Goal: Transaction & Acquisition: Purchase product/service

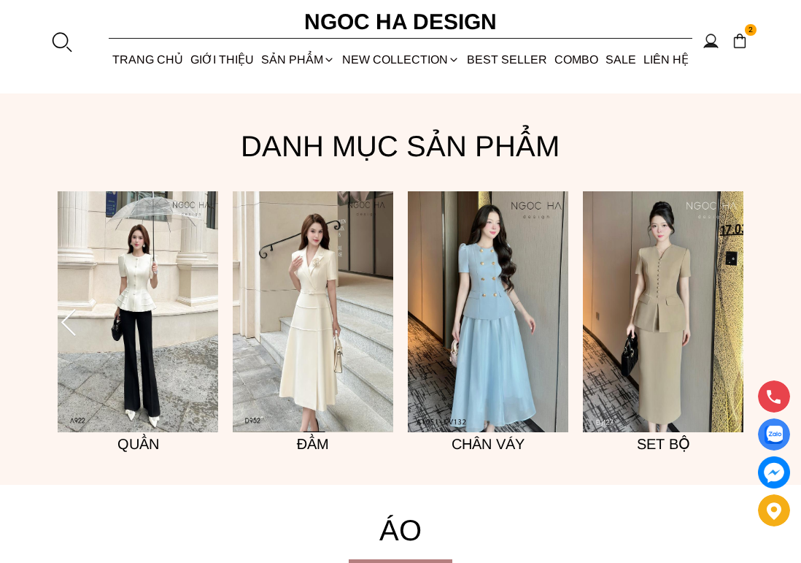
scroll to position [1022, 0]
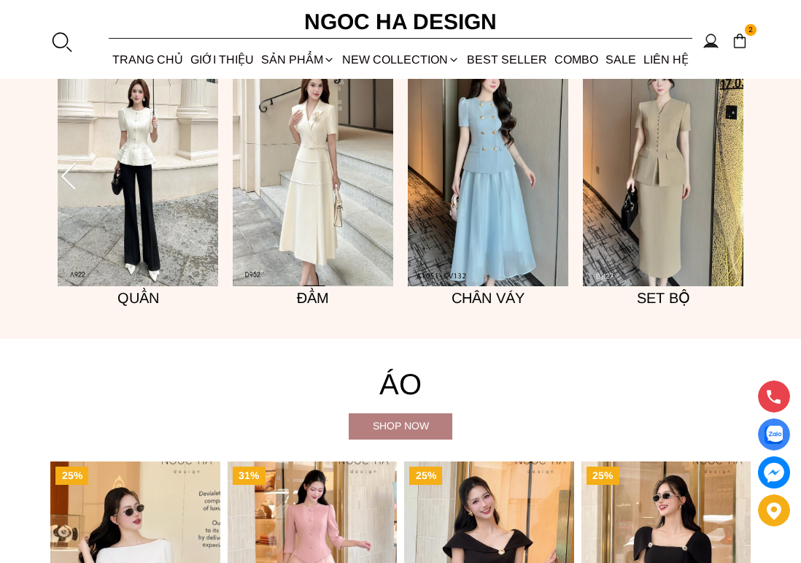
click at [694, 213] on img at bounding box center [663, 165] width 161 height 241
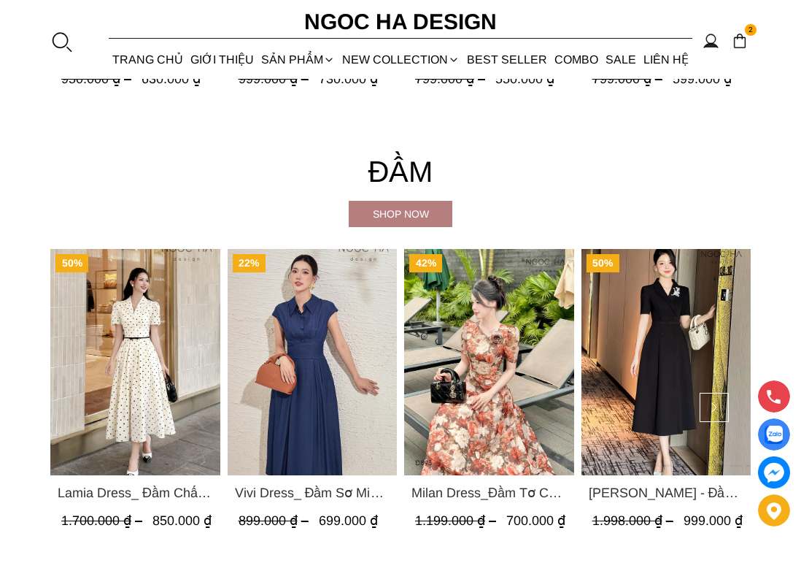
scroll to position [2262, 0]
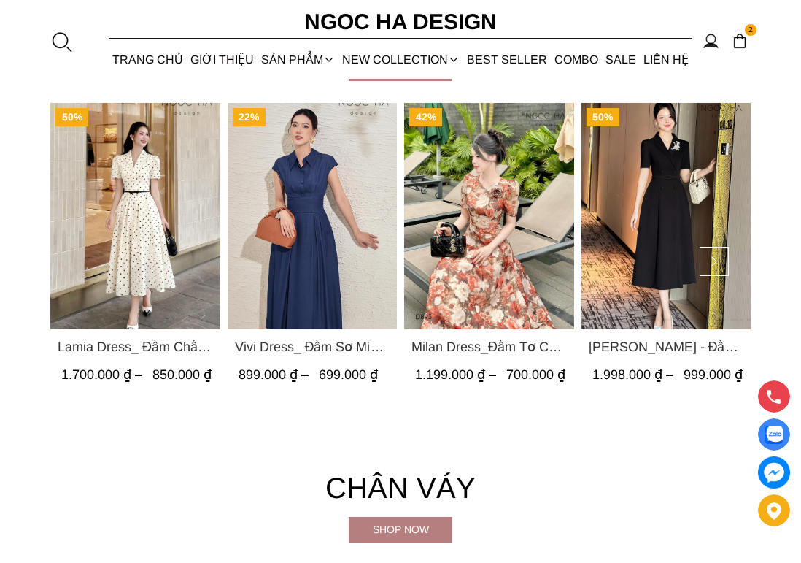
click at [442, 530] on div "Shop now" at bounding box center [401, 529] width 104 height 16
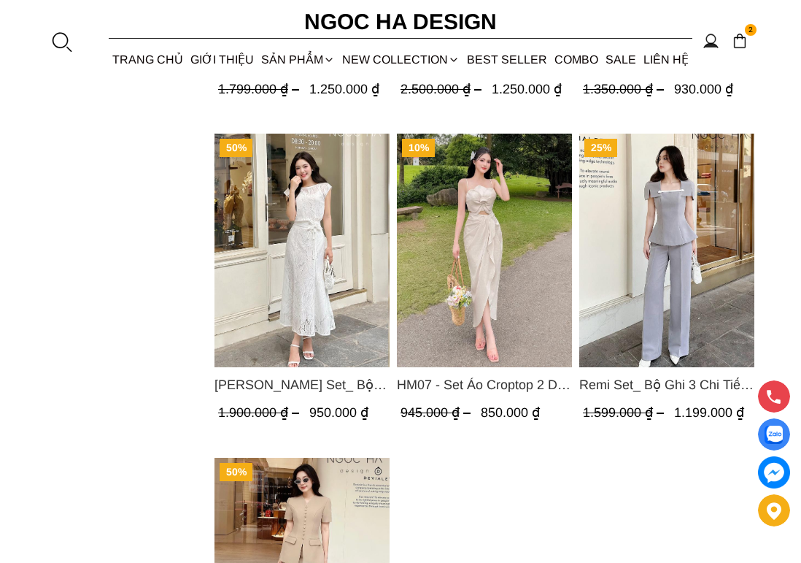
scroll to position [1460, 0]
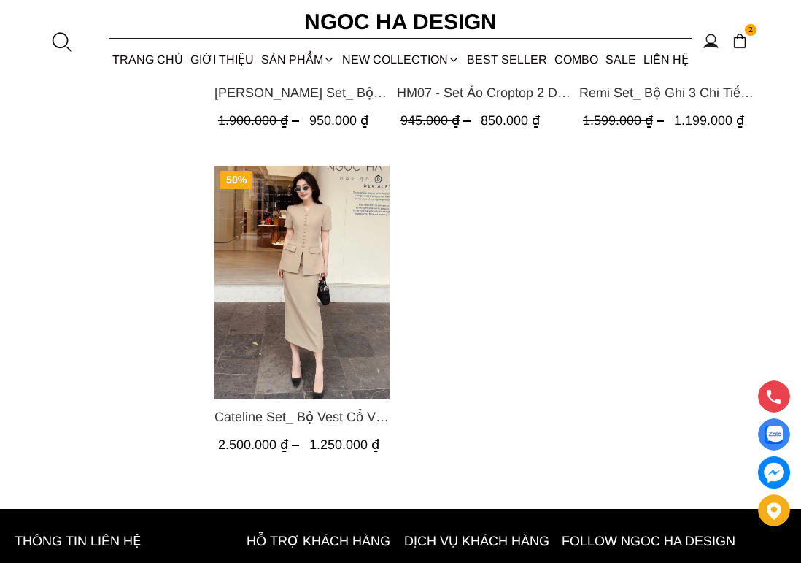
click at [304, 285] on img "Product image - Cateline Set_ Bộ Vest Cổ V Đính Cúc Nhí Chân Váy Bút Chì BJ127" at bounding box center [302, 283] width 175 height 234
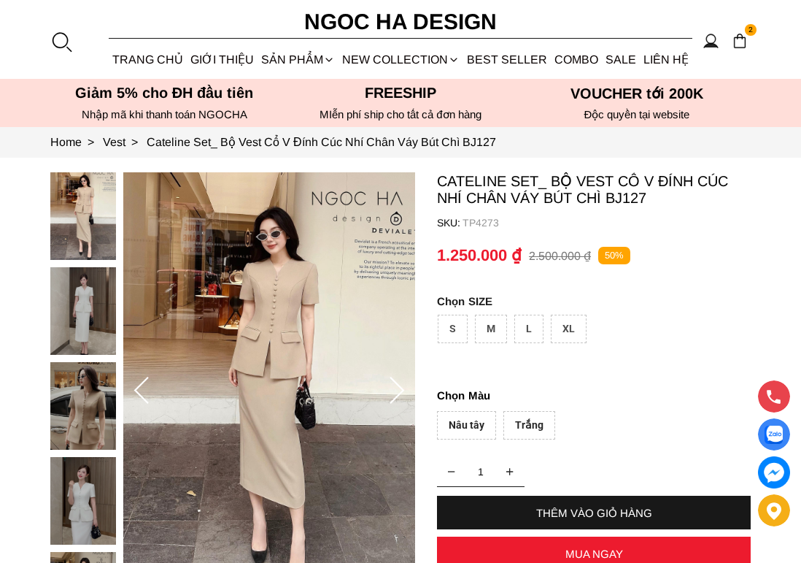
click at [396, 393] on icon at bounding box center [396, 391] width 29 height 29
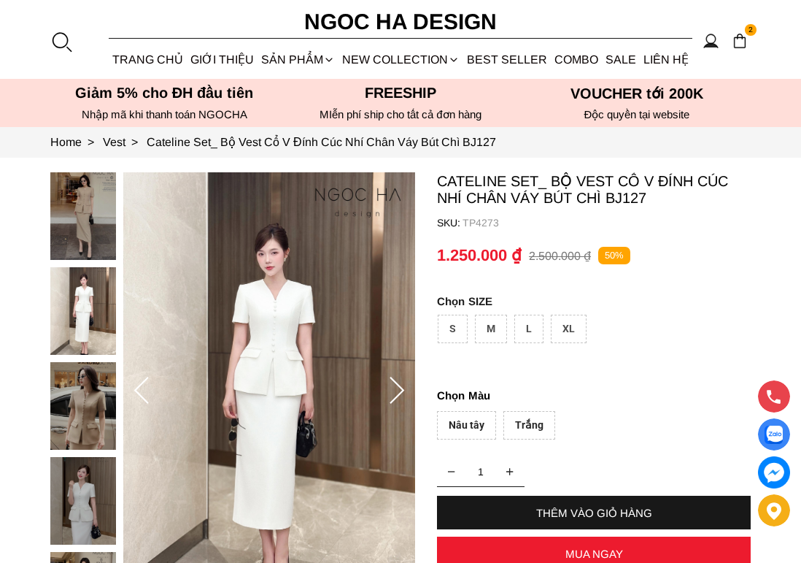
click at [396, 390] on icon at bounding box center [396, 391] width 29 height 29
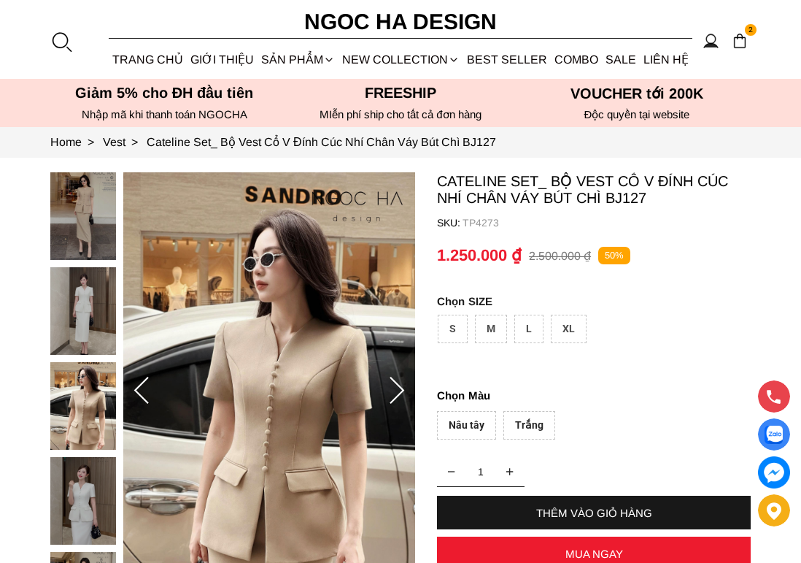
scroll to position [219, 0]
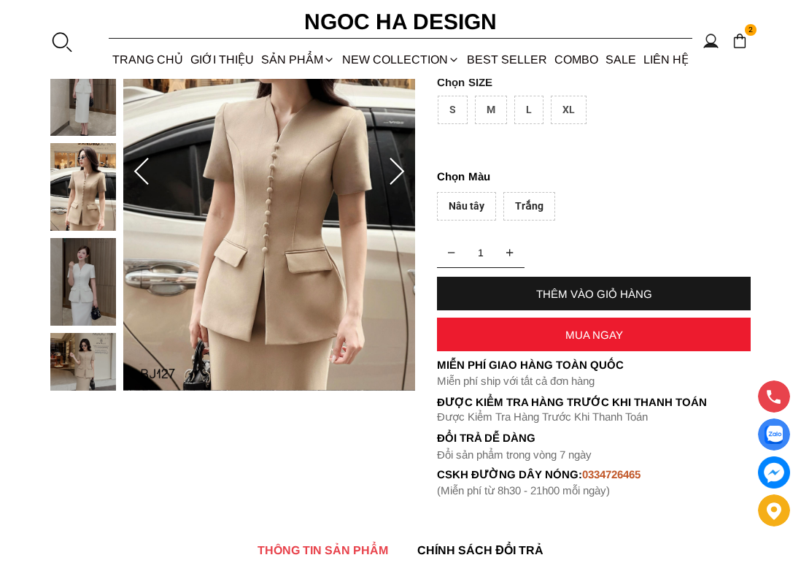
click at [395, 163] on icon at bounding box center [396, 172] width 29 height 29
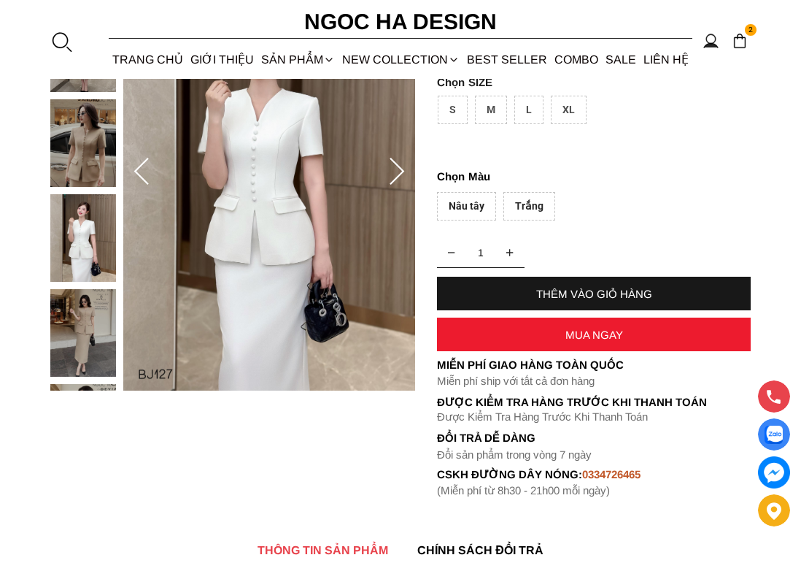
scroll to position [73, 0]
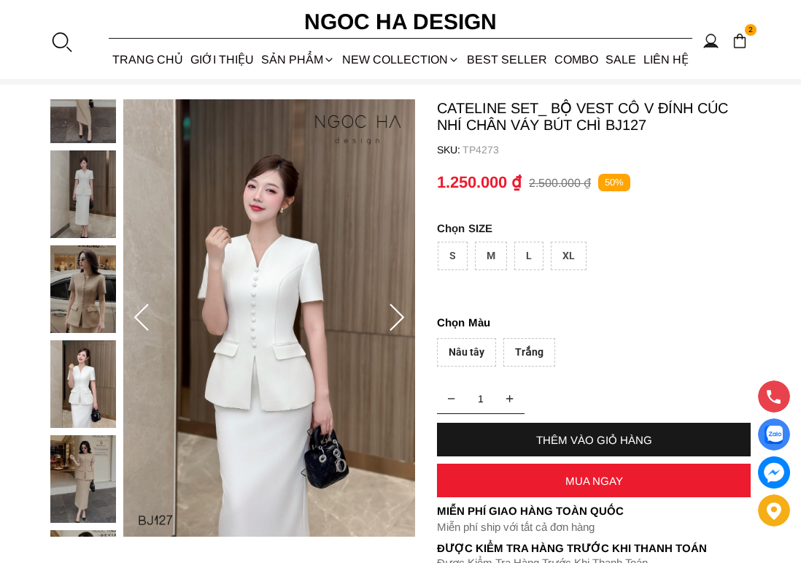
click at [398, 313] on icon at bounding box center [396, 318] width 29 height 29
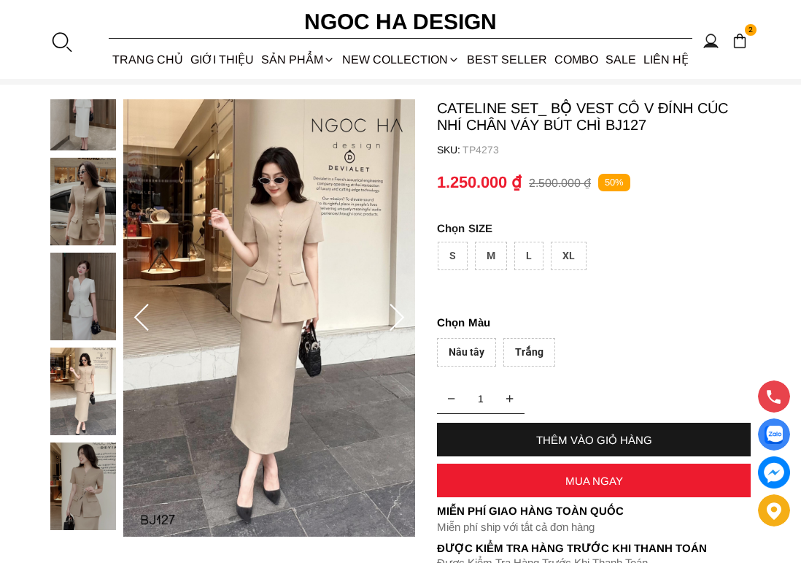
click at [494, 255] on div "M" at bounding box center [491, 256] width 32 height 28
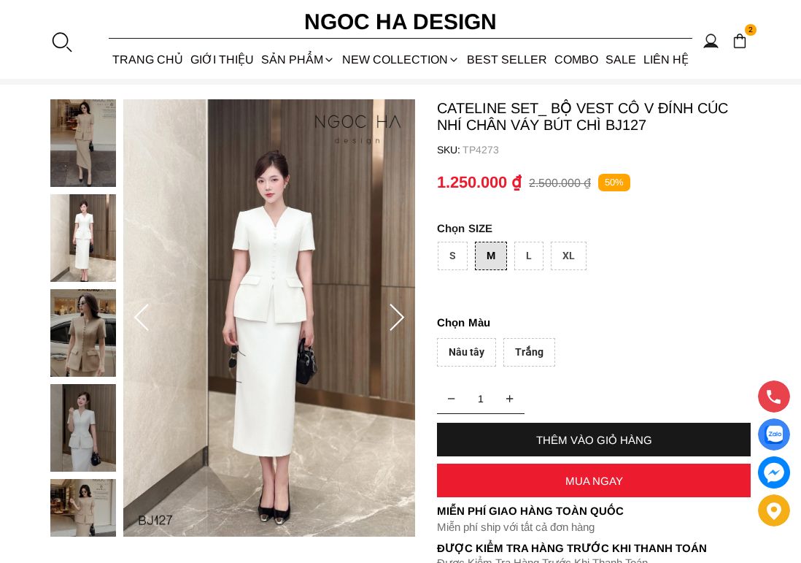
click at [474, 356] on div "Nâu tây" at bounding box center [466, 352] width 59 height 28
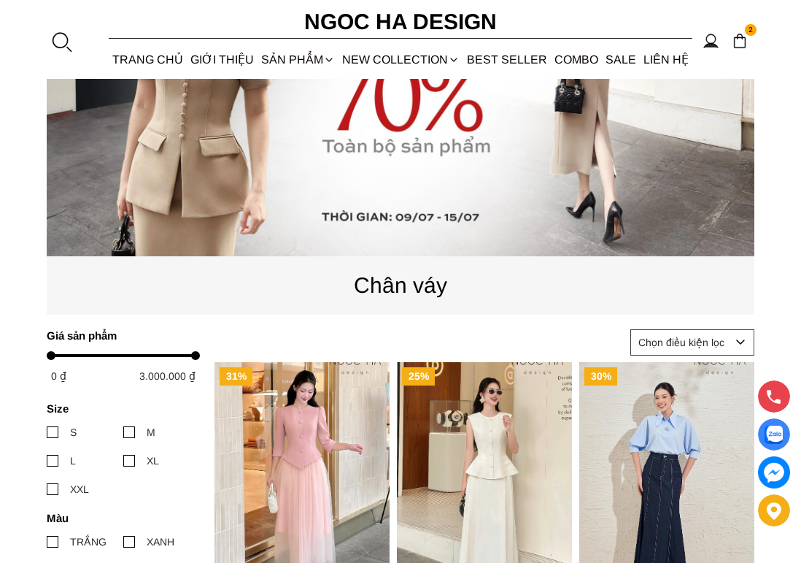
scroll to position [73, 0]
